Goal: Information Seeking & Learning: Learn about a topic

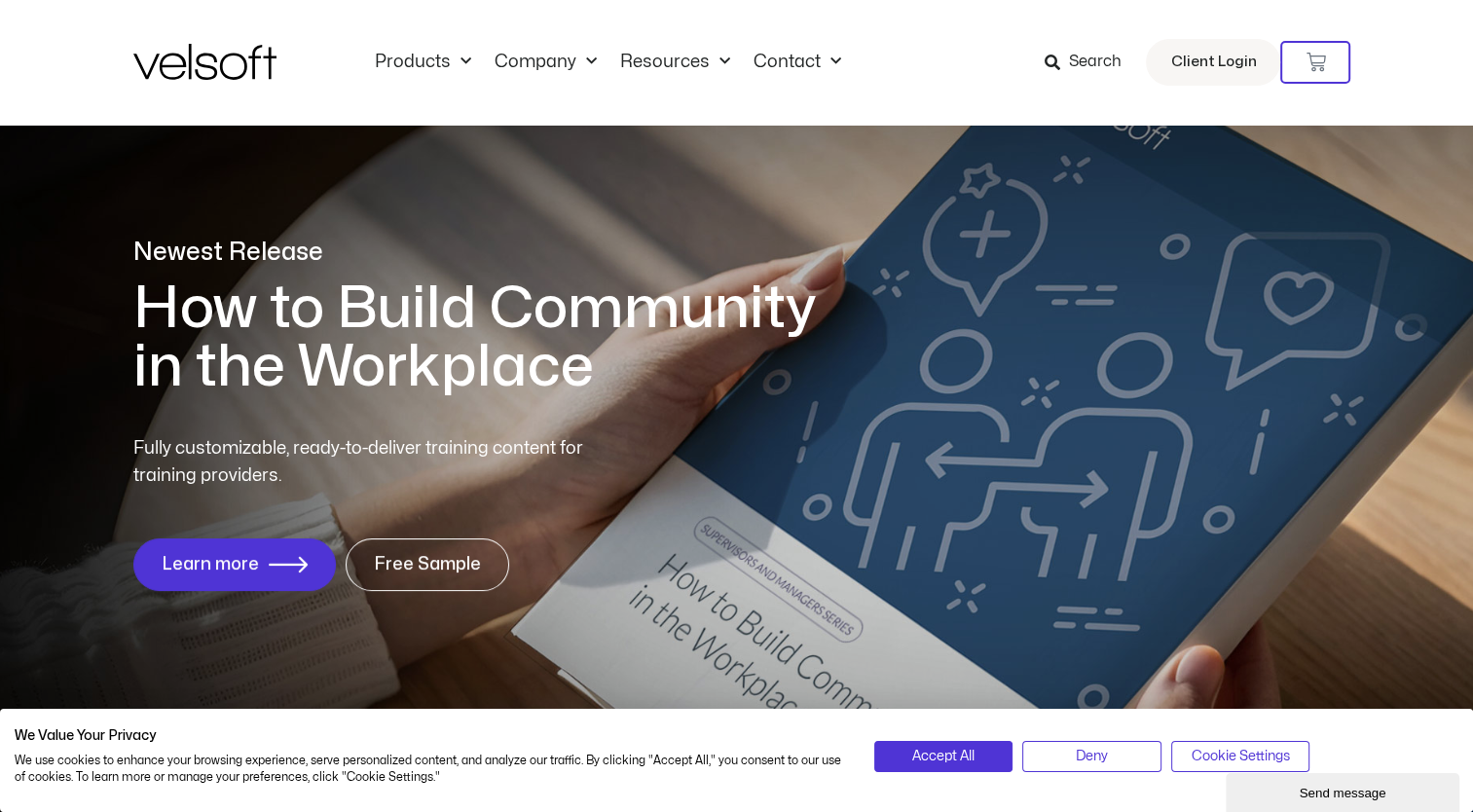
click at [1054, 64] on icon at bounding box center [1051, 62] width 16 height 16
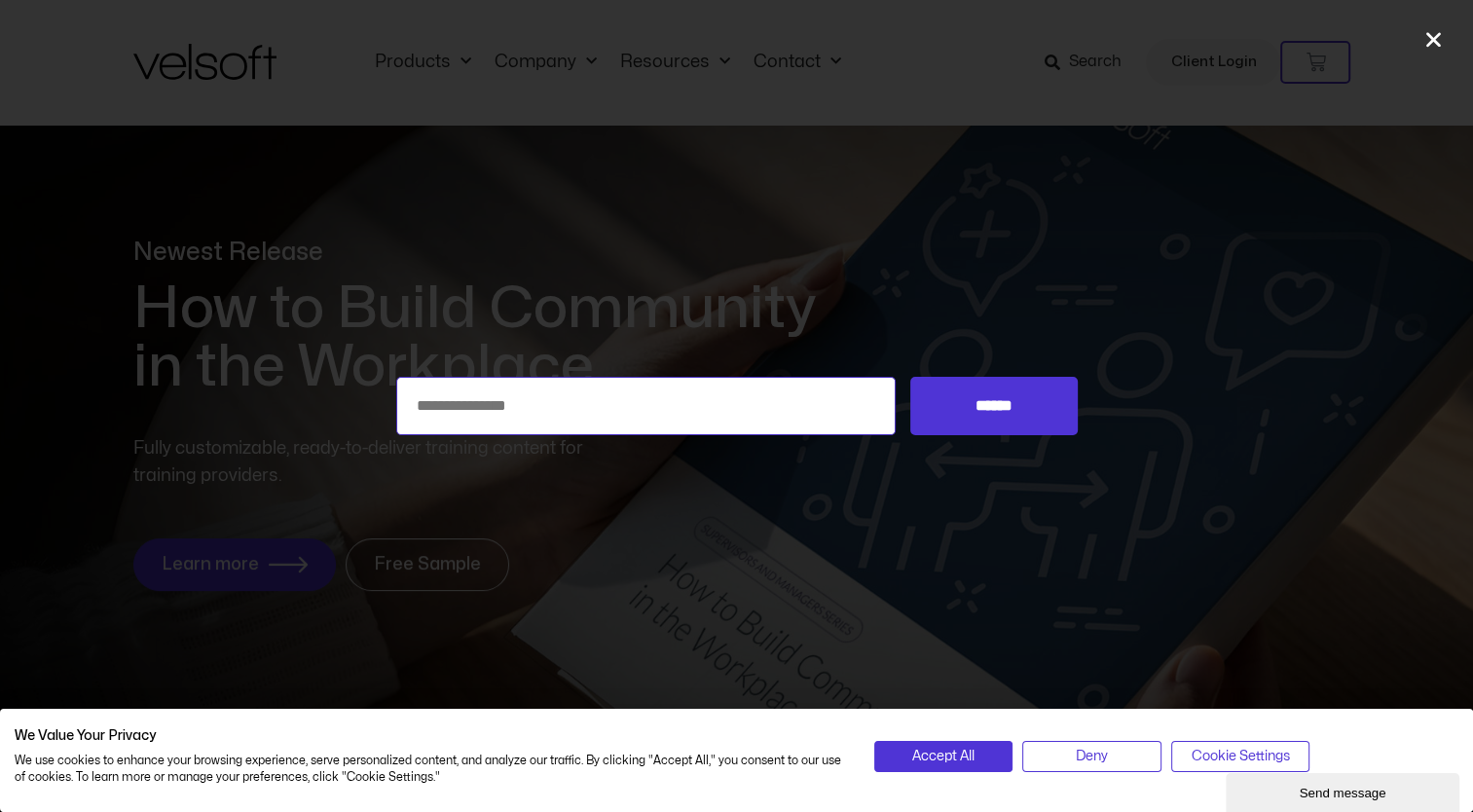
click at [729, 414] on input "Search for:" at bounding box center [646, 405] width 500 height 58
type input "**********"
click at [910, 376] on input "******" at bounding box center [993, 405] width 166 height 58
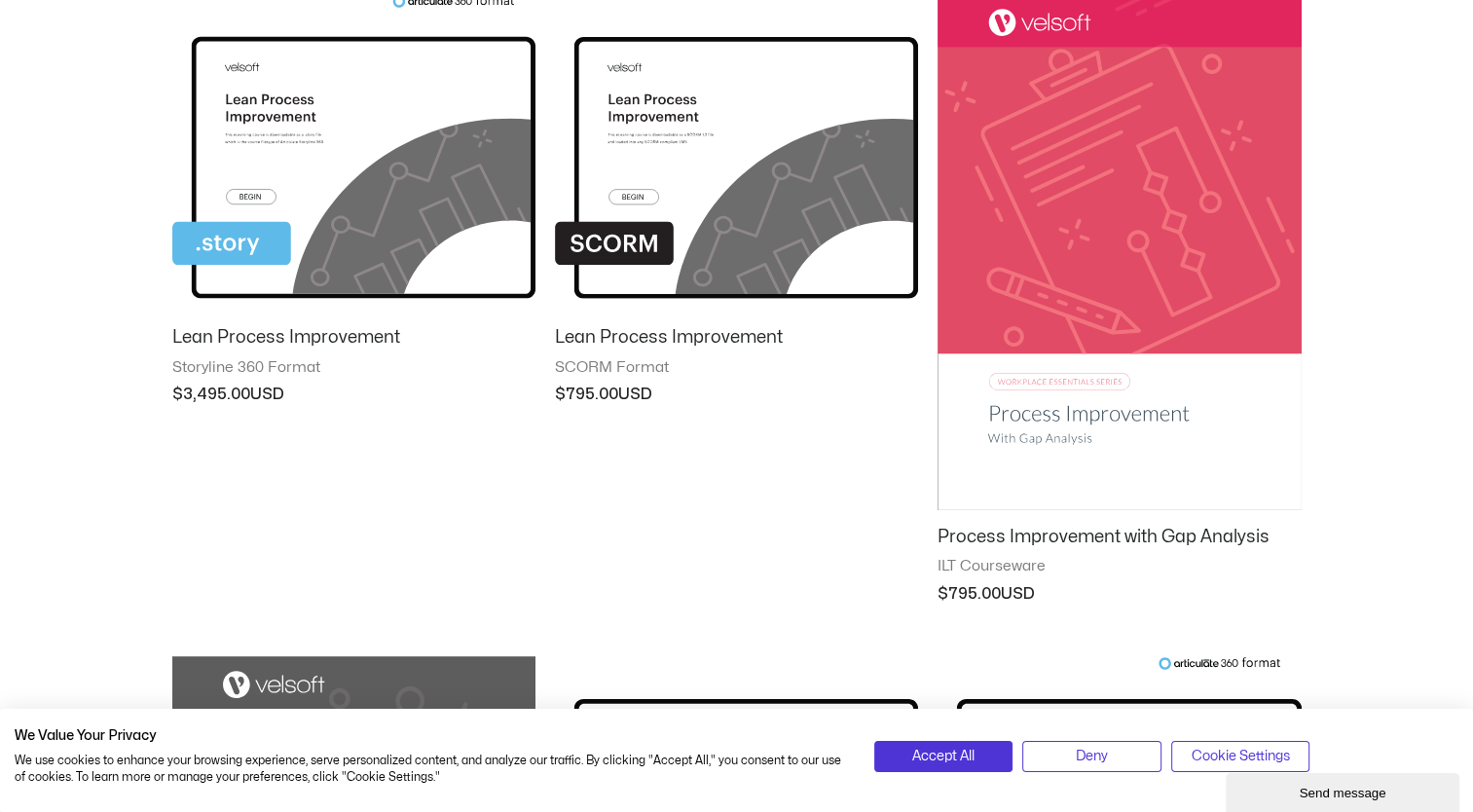
scroll to position [359, 0]
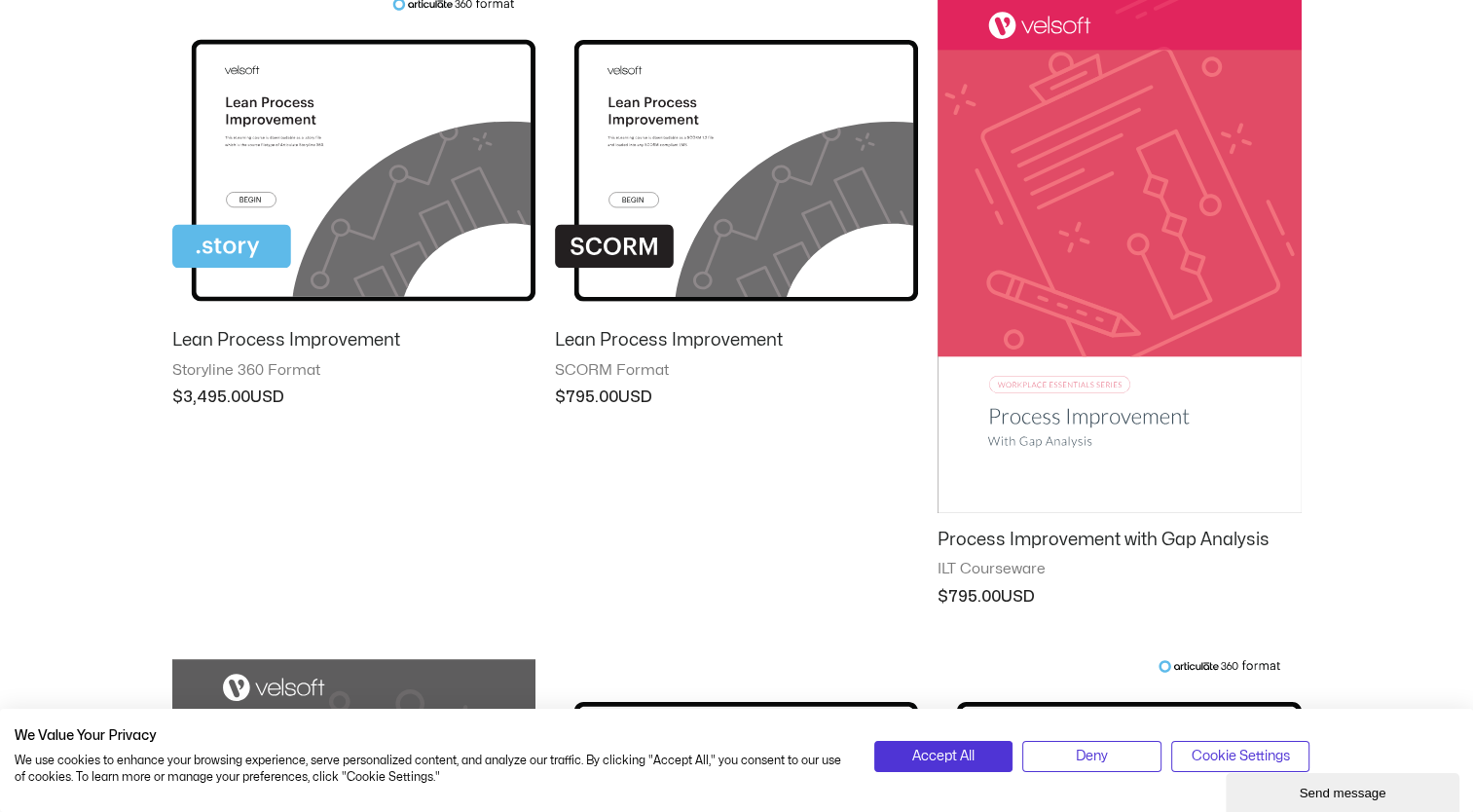
click at [1116, 208] on img at bounding box center [1119, 255] width 364 height 516
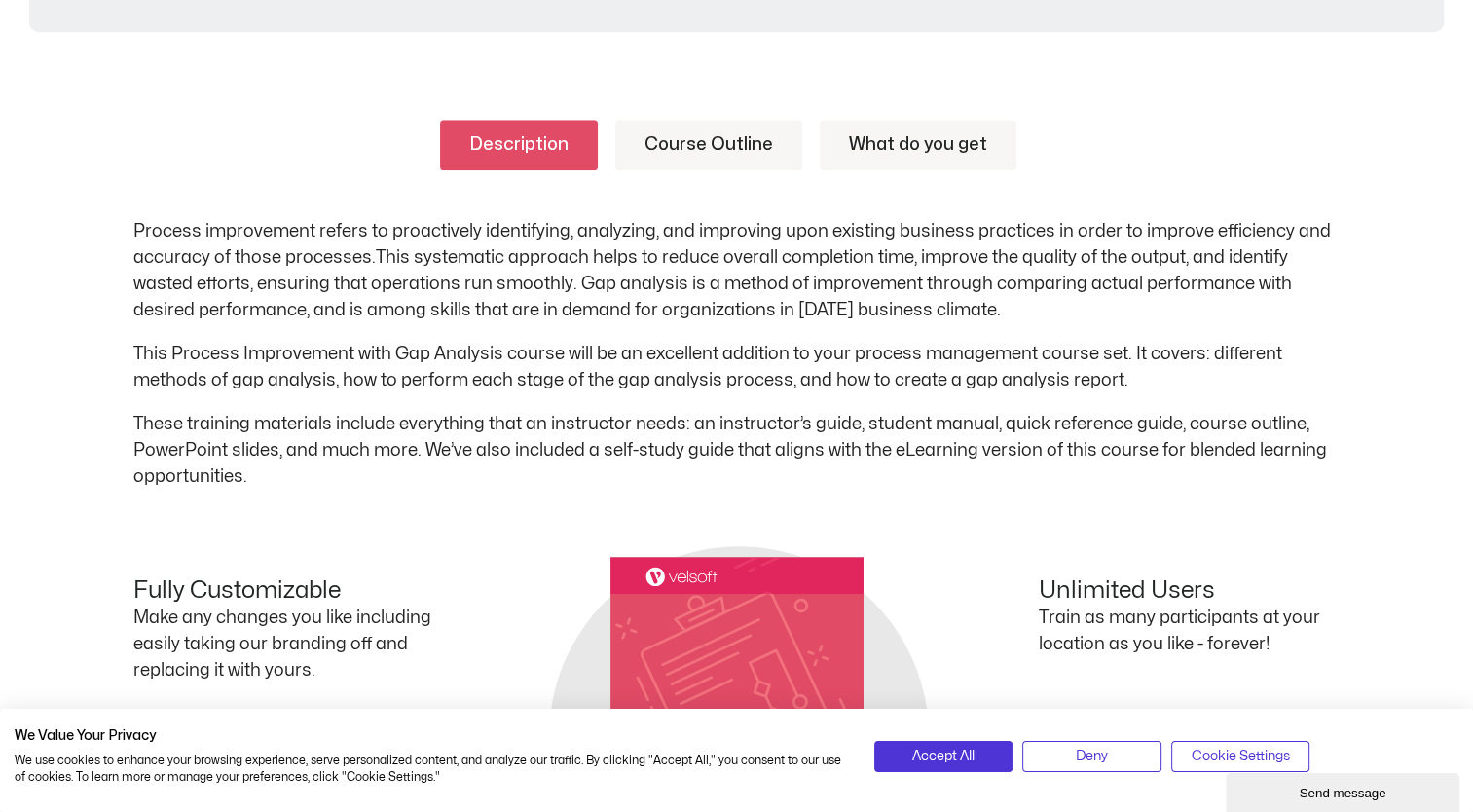
click at [688, 157] on link "Course Outline" at bounding box center [708, 144] width 187 height 50
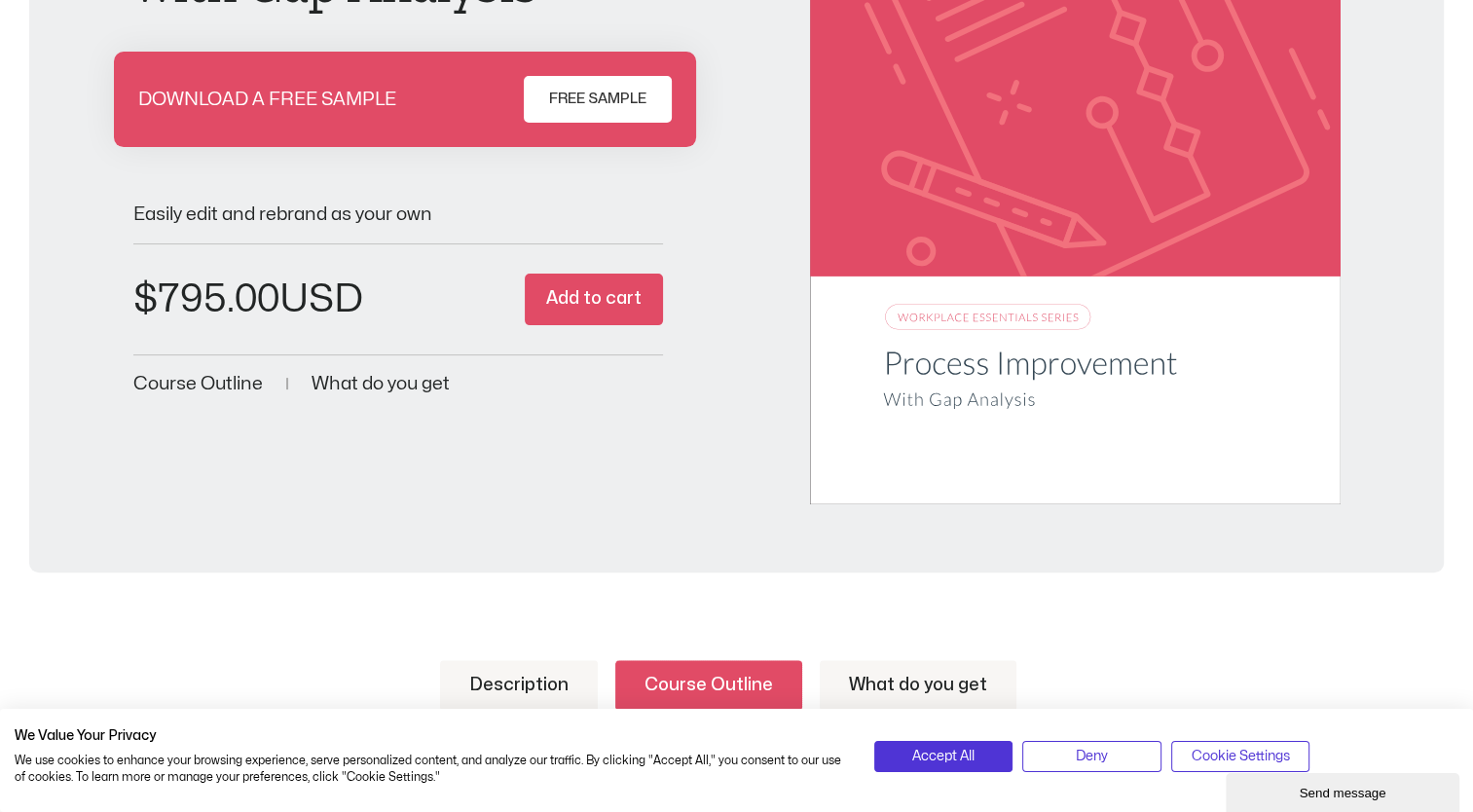
scroll to position [13, 0]
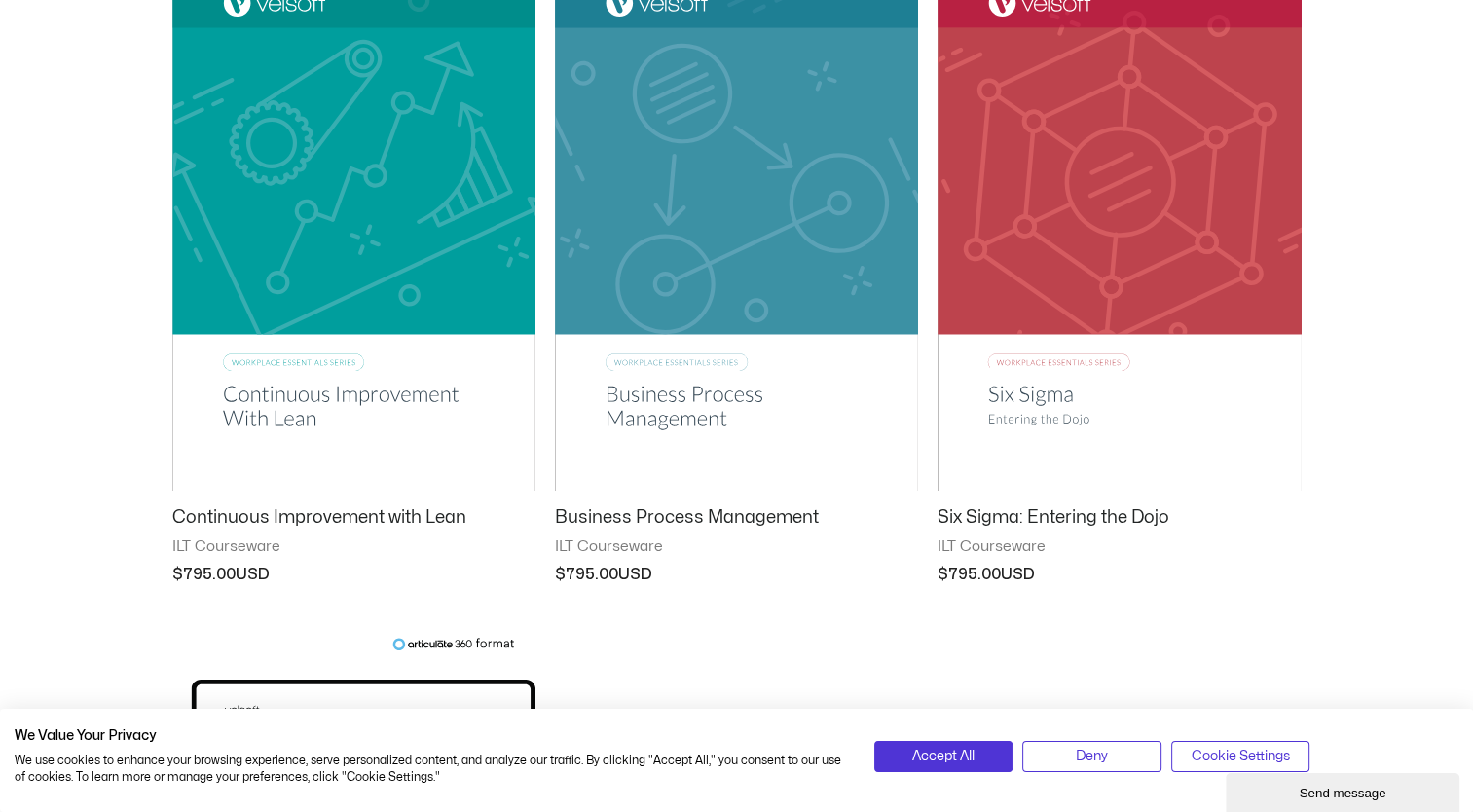
scroll to position [1700, 0]
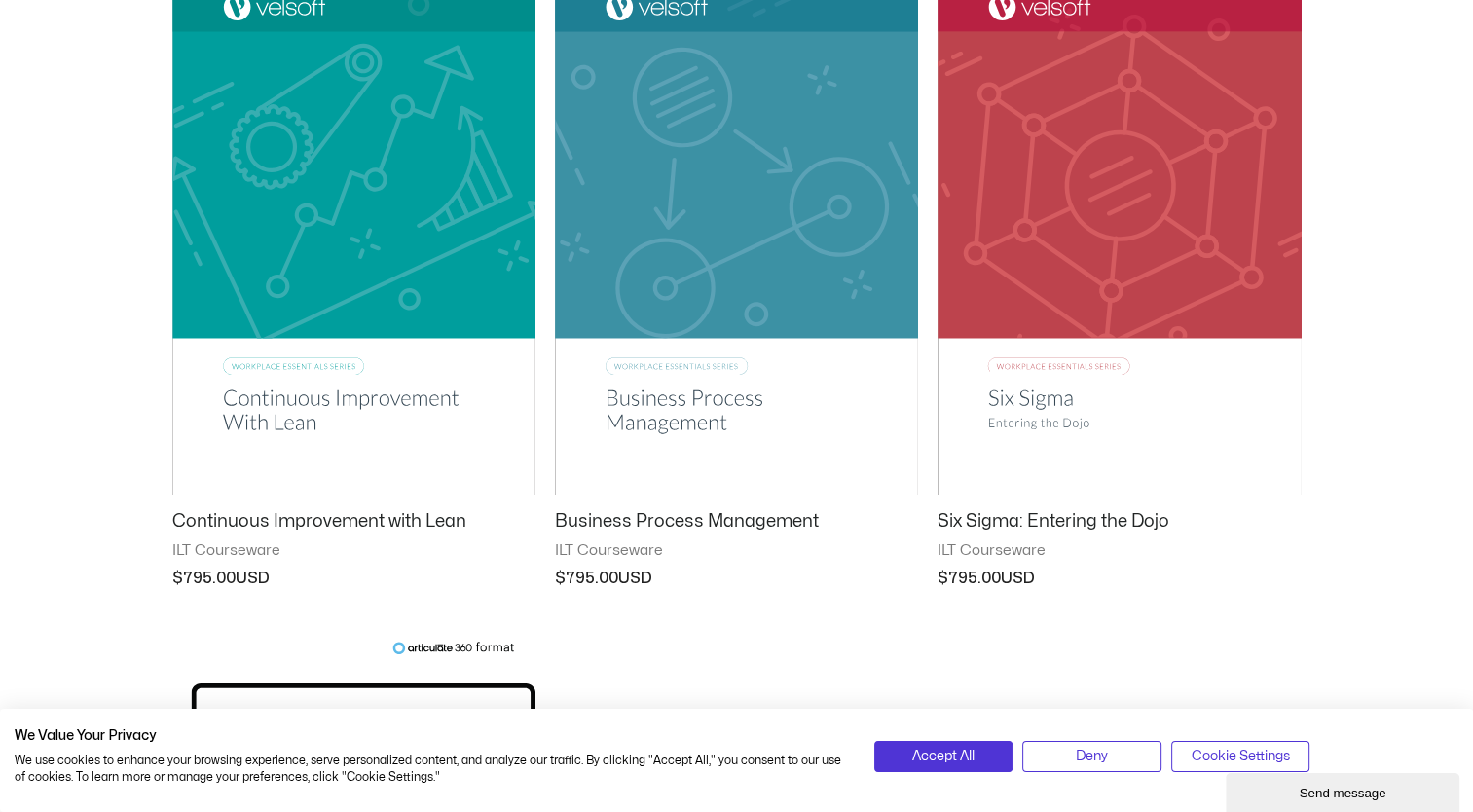
click at [793, 229] on img at bounding box center [737, 235] width 364 height 515
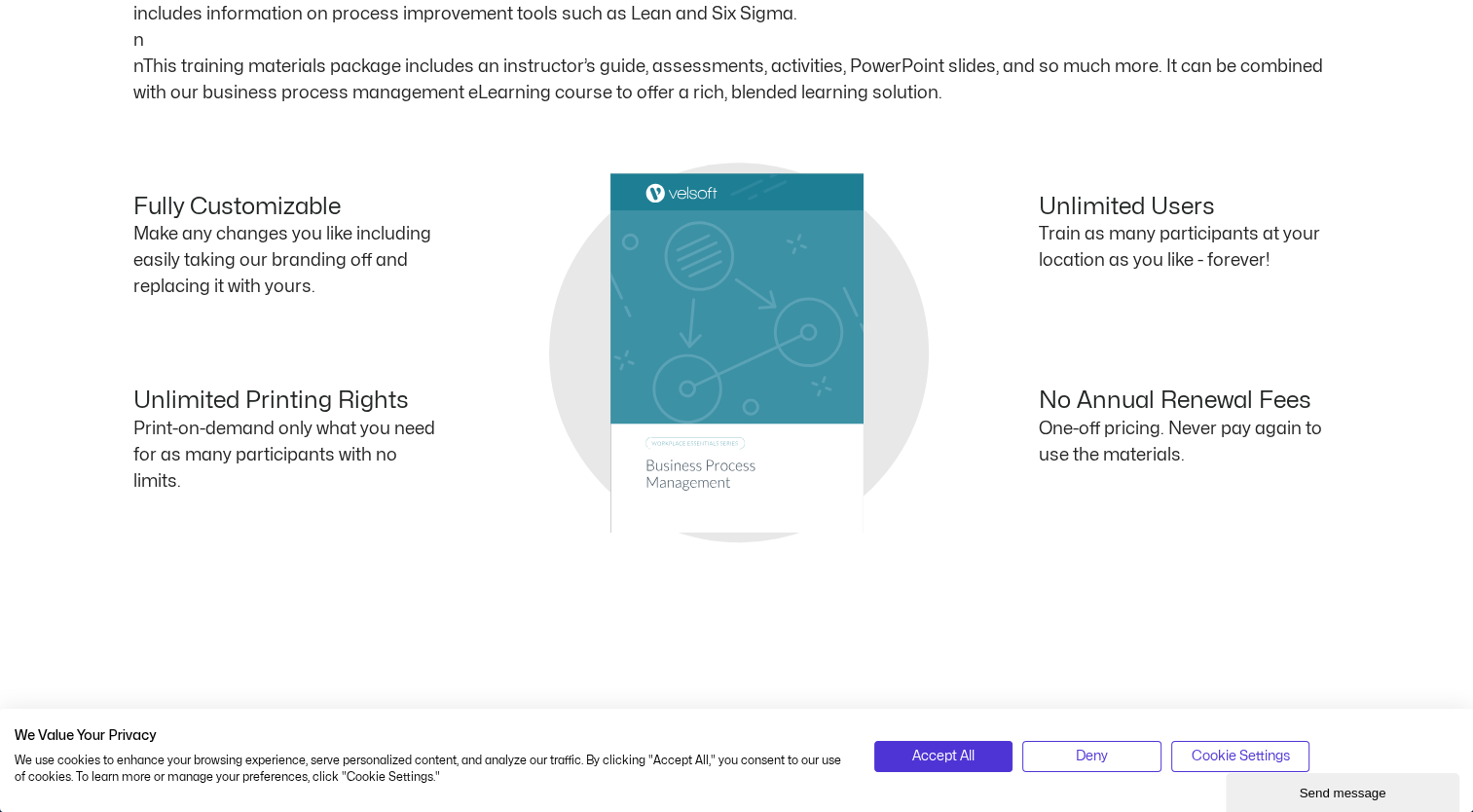
scroll to position [903, 0]
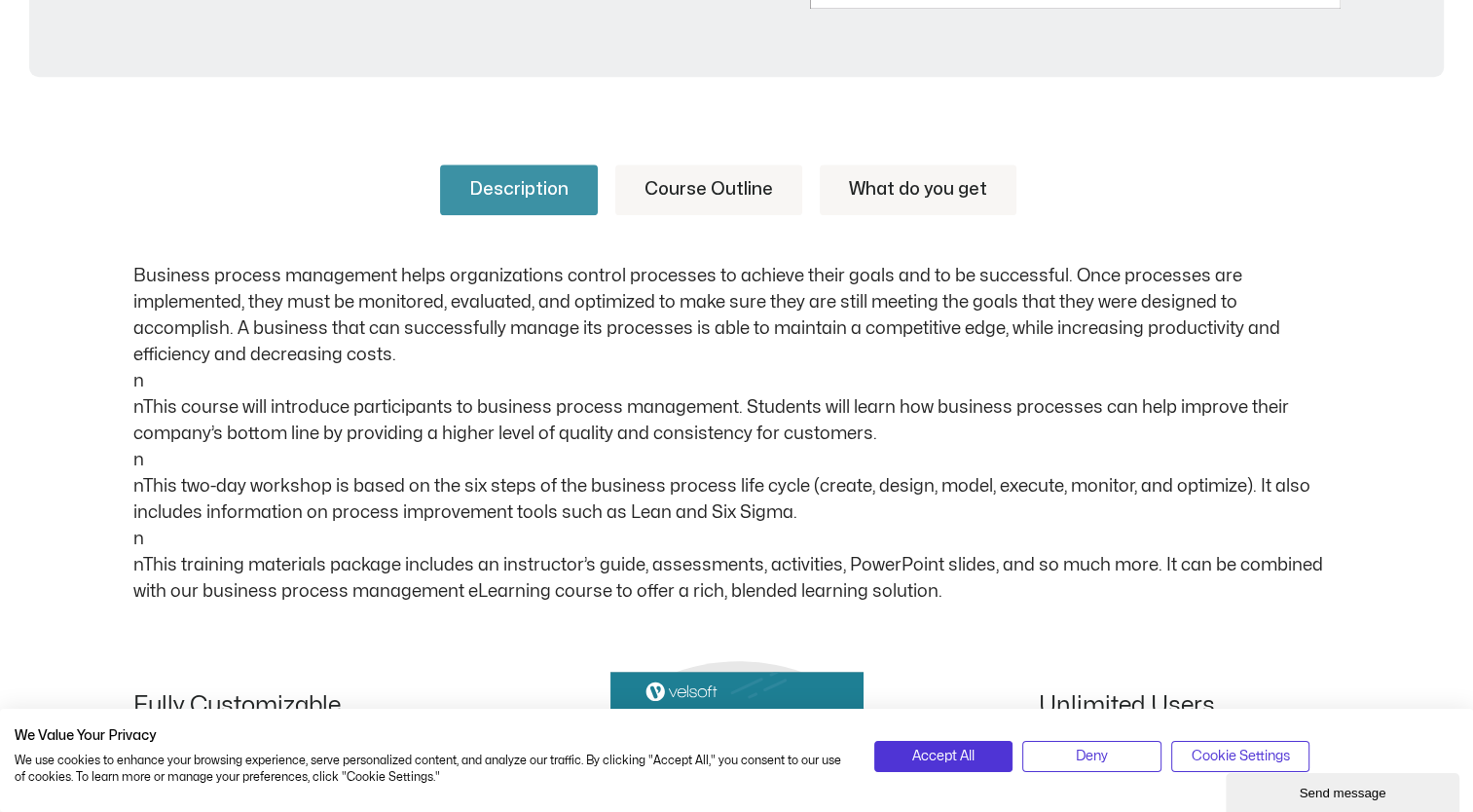
click at [775, 173] on link "Course Outline" at bounding box center [708, 190] width 187 height 50
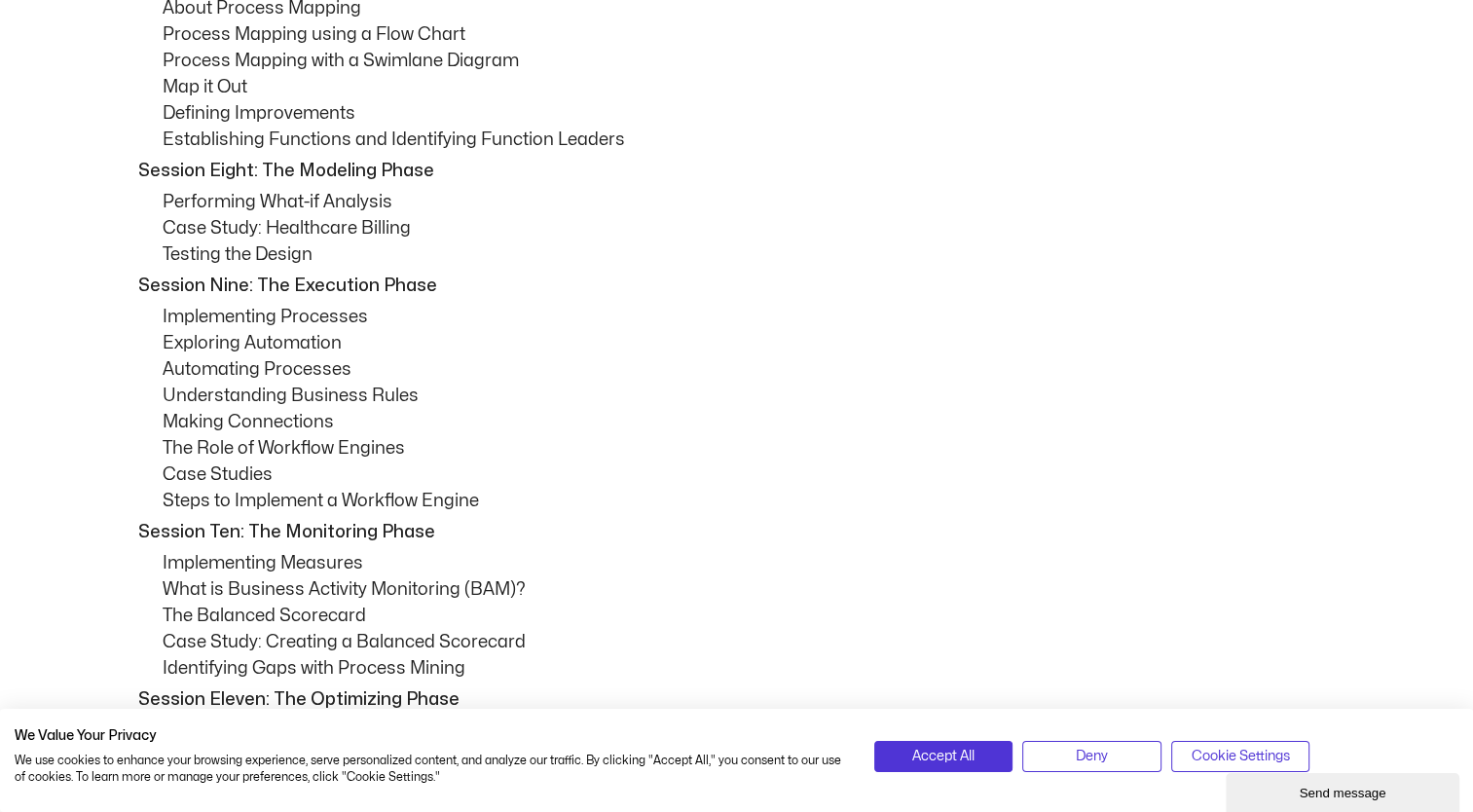
scroll to position [0, 0]
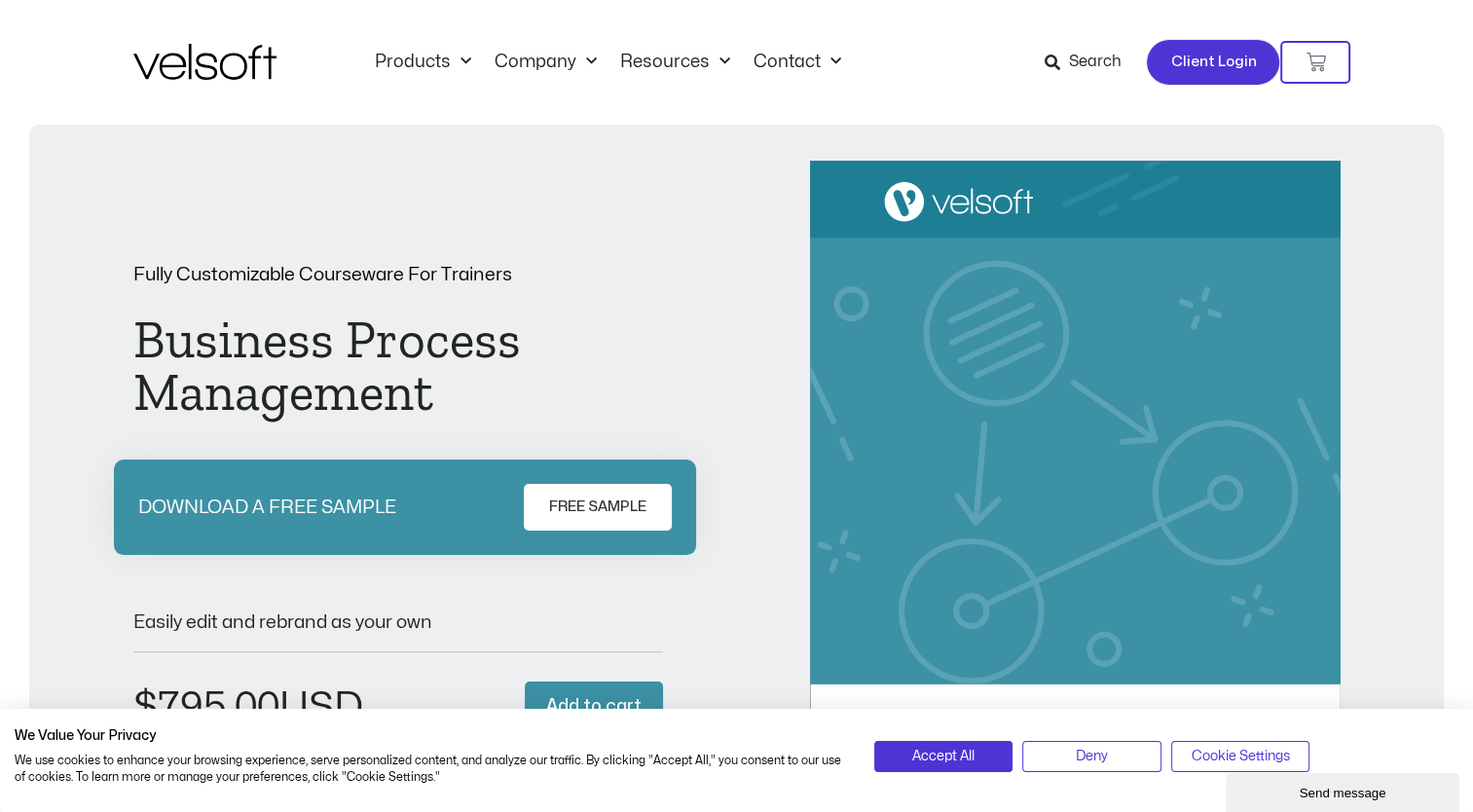
click at [1211, 69] on span "Client Login" at bounding box center [1212, 62] width 86 height 26
